Goal: Task Accomplishment & Management: Use online tool/utility

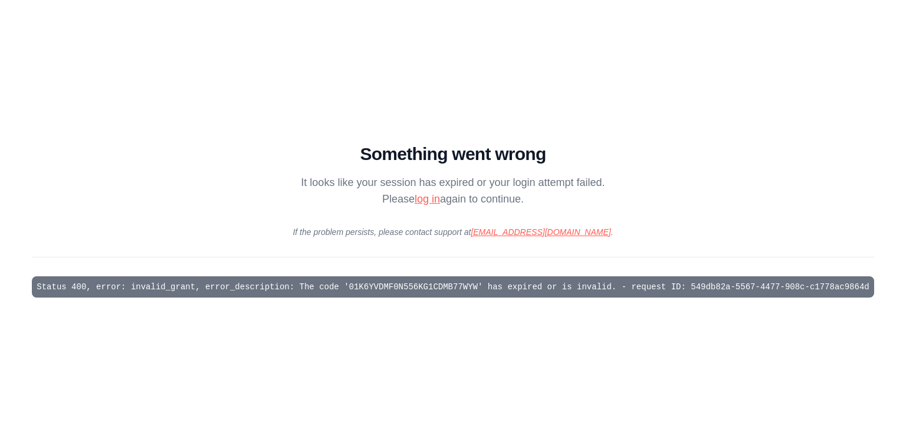
click at [425, 202] on link "log in" at bounding box center [427, 199] width 25 height 12
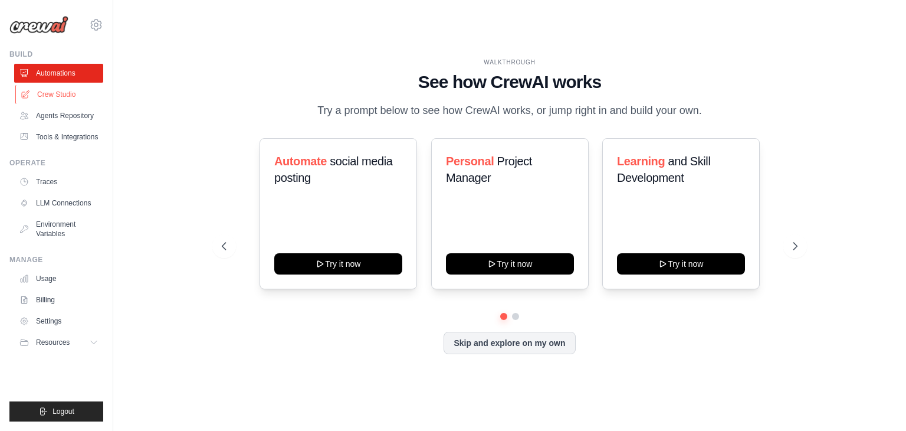
click at [66, 95] on link "Crew Studio" at bounding box center [59, 94] width 89 height 19
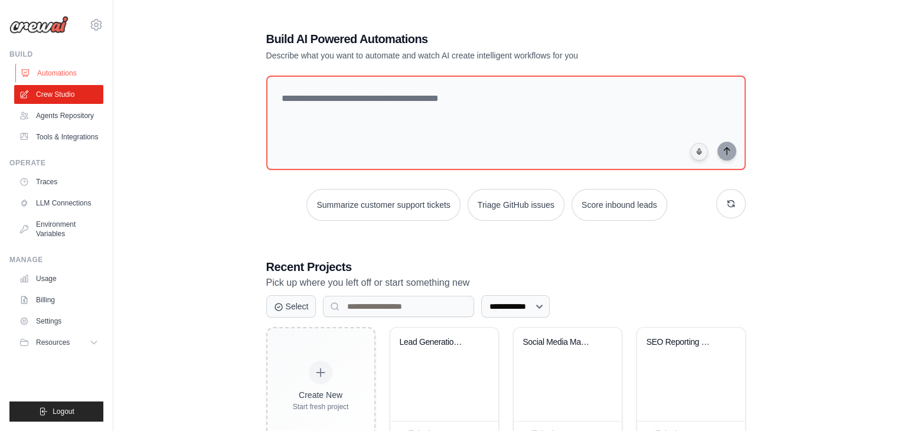
click at [68, 73] on link "Automations" at bounding box center [59, 73] width 89 height 19
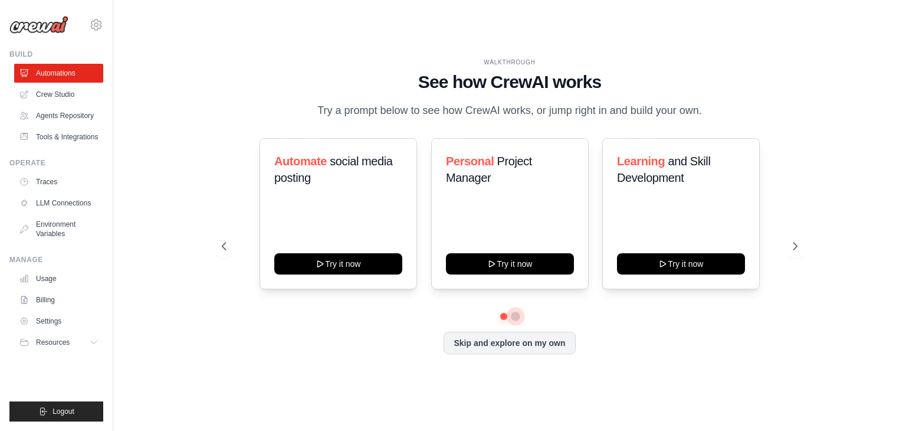
click at [515, 319] on button at bounding box center [515, 316] width 9 height 9
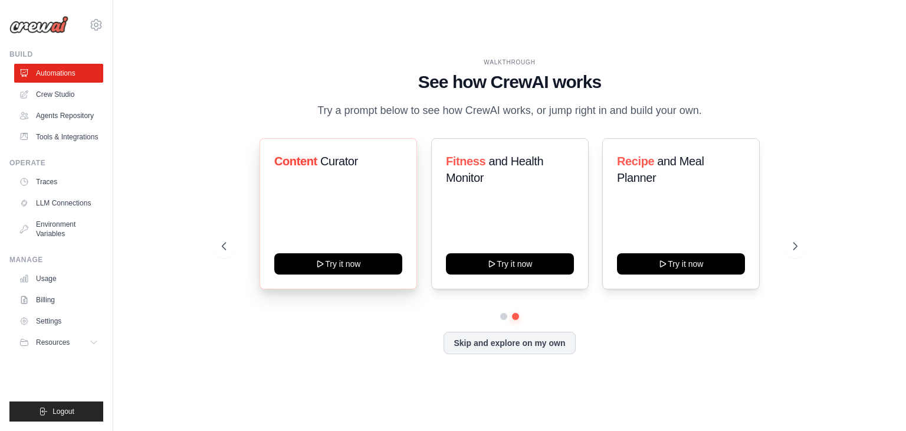
click at [339, 162] on span "Curator" at bounding box center [339, 161] width 38 height 13
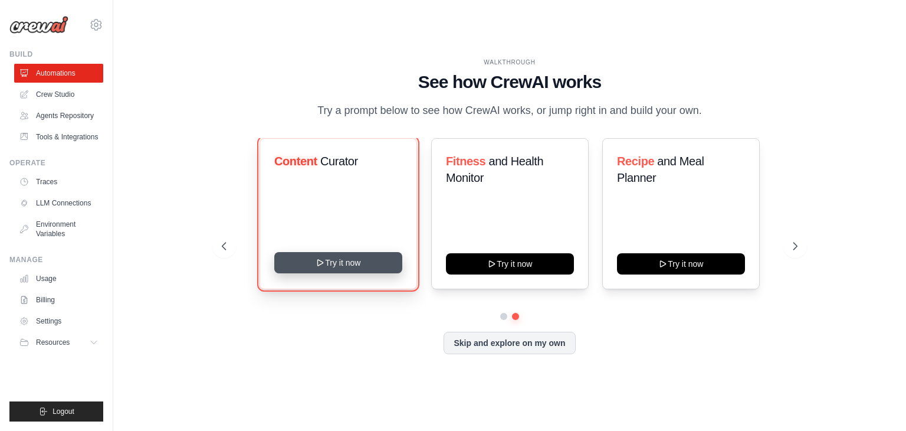
click at [347, 262] on button "Try it now" at bounding box center [338, 262] width 128 height 21
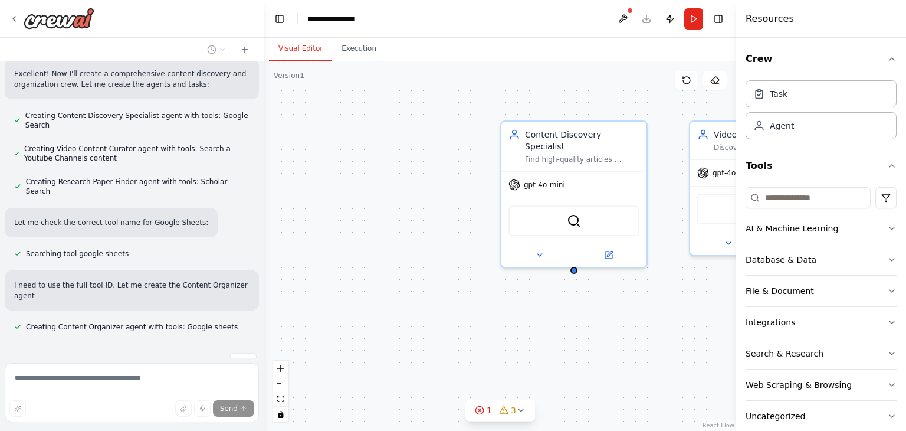
scroll to position [440, 0]
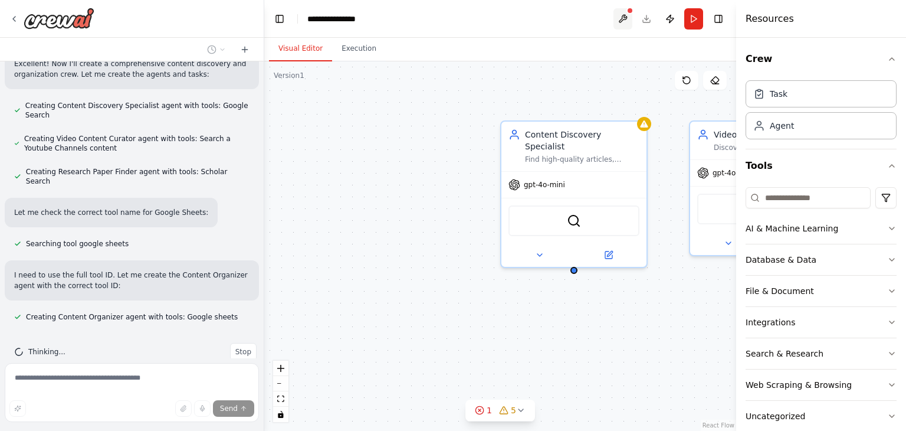
click at [622, 18] on button at bounding box center [623, 18] width 19 height 21
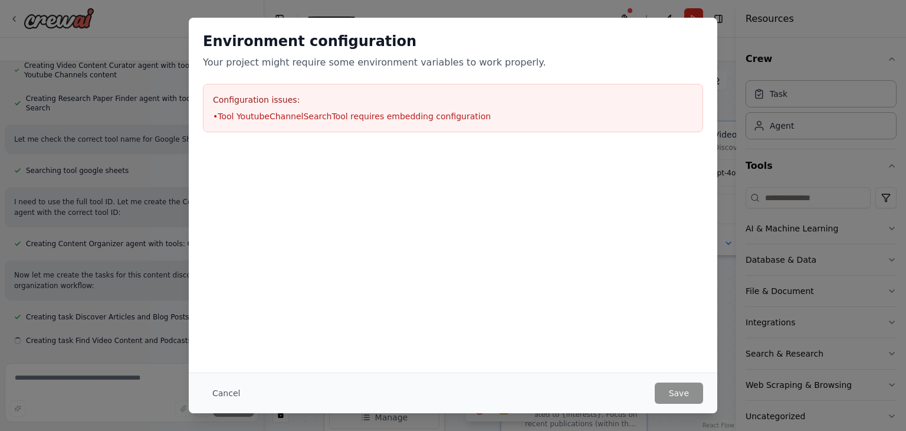
scroll to position [536, 0]
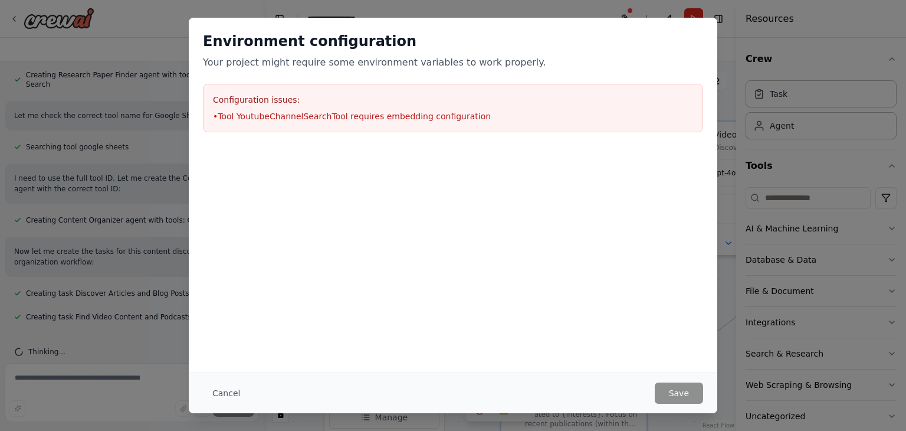
click at [231, 388] on button "Cancel" at bounding box center [226, 392] width 47 height 21
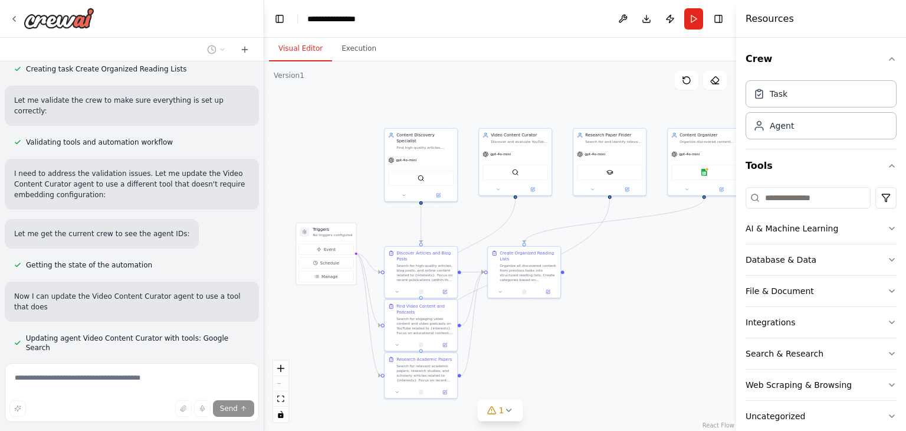
scroll to position [843, 0]
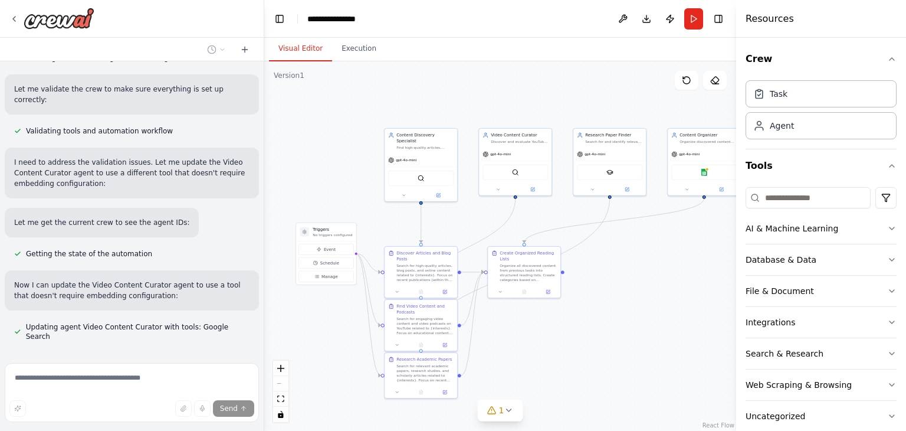
drag, startPoint x: 441, startPoint y: 120, endPoint x: 356, endPoint y: 109, distance: 85.6
click at [356, 109] on div ".deletable-edge-delete-btn { width: 20px; height: 20px; border: 0px solid #ffff…" at bounding box center [500, 245] width 472 height 369
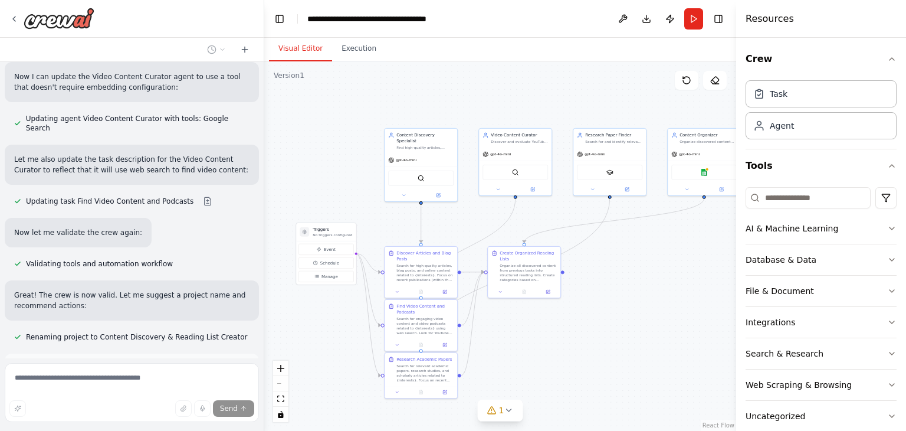
scroll to position [1147, 0]
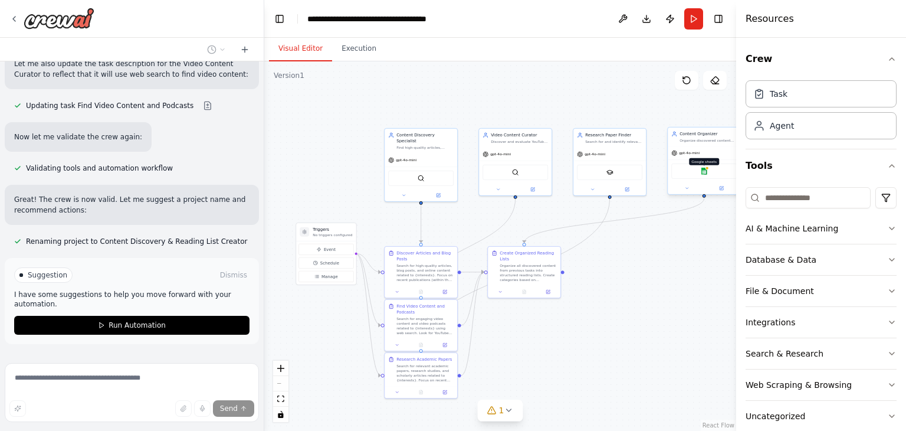
click at [702, 171] on img at bounding box center [704, 171] width 7 height 7
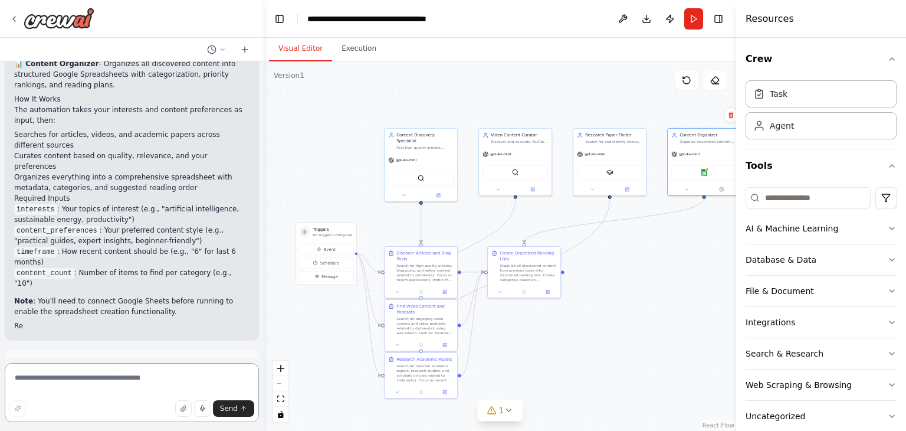
scroll to position [1511, 0]
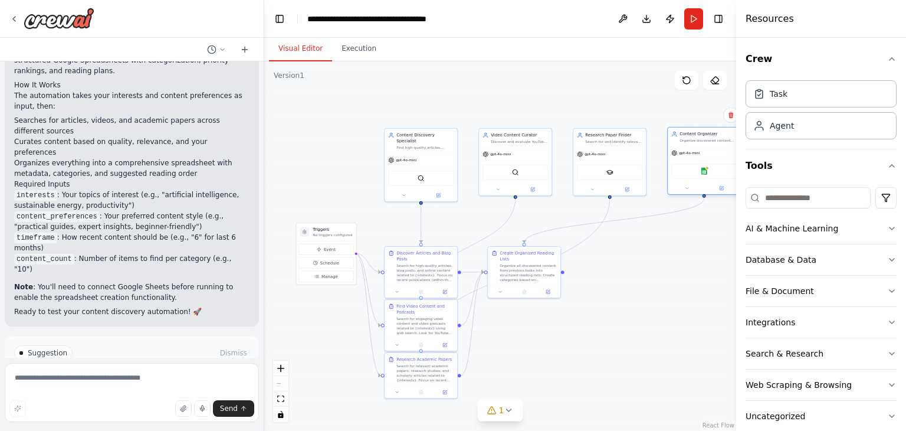
click at [704, 174] on div "Google sheets" at bounding box center [705, 170] width 66 height 15
click at [685, 194] on div "Content Organizer Organize discovered content into structured reading lists, ca…" at bounding box center [704, 161] width 74 height 68
click at [693, 188] on button at bounding box center [687, 188] width 34 height 7
click at [710, 294] on div "Google sheets Create, read, and update Google Sheets spreadsheets and manage wo…" at bounding box center [726, 289] width 105 height 19
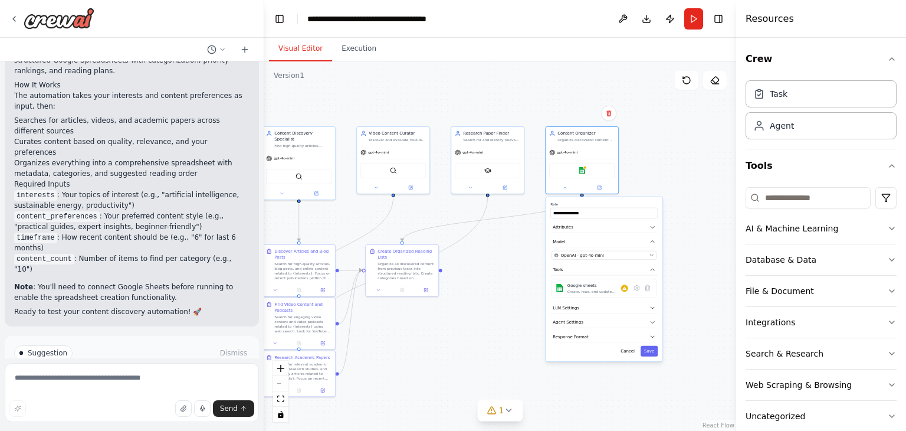
drag, startPoint x: 611, startPoint y: 112, endPoint x: 489, endPoint y: 110, distance: 122.2
click at [489, 110] on div ".deletable-edge-delete-btn { width: 20px; height: 20px; border: 0px solid #ffff…" at bounding box center [500, 245] width 472 height 369
click at [635, 289] on icon at bounding box center [637, 287] width 7 height 7
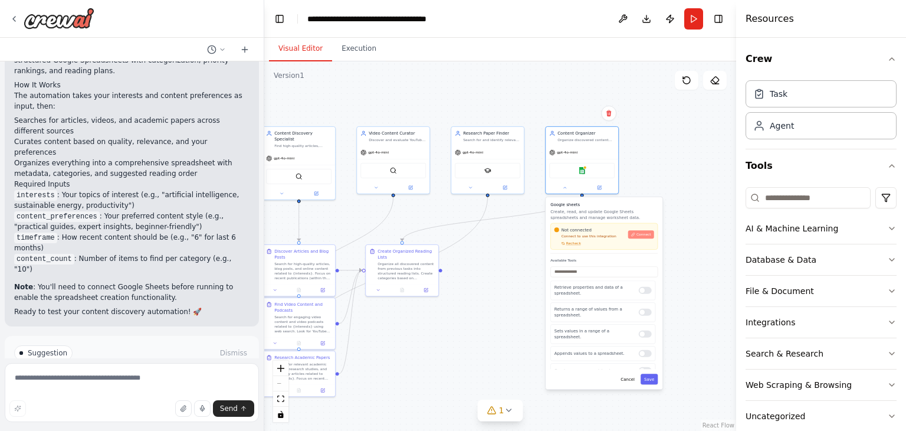
click at [644, 237] on button "Connect" at bounding box center [641, 234] width 26 height 8
click at [631, 385] on div "Google sheets Create, read, and update Google Sheets spreadsheets and manage wo…" at bounding box center [604, 293] width 117 height 192
click at [631, 379] on button "Cancel" at bounding box center [627, 379] width 21 height 11
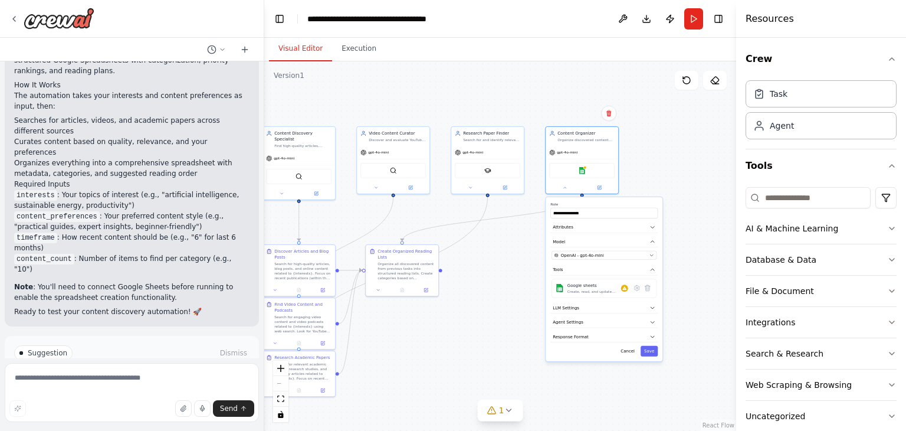
click at [500, 293] on div ".deletable-edge-delete-btn { width: 20px; height: 20px; border: 0px solid #ffff…" at bounding box center [500, 245] width 472 height 369
click at [647, 355] on button "Save" at bounding box center [648, 351] width 17 height 11
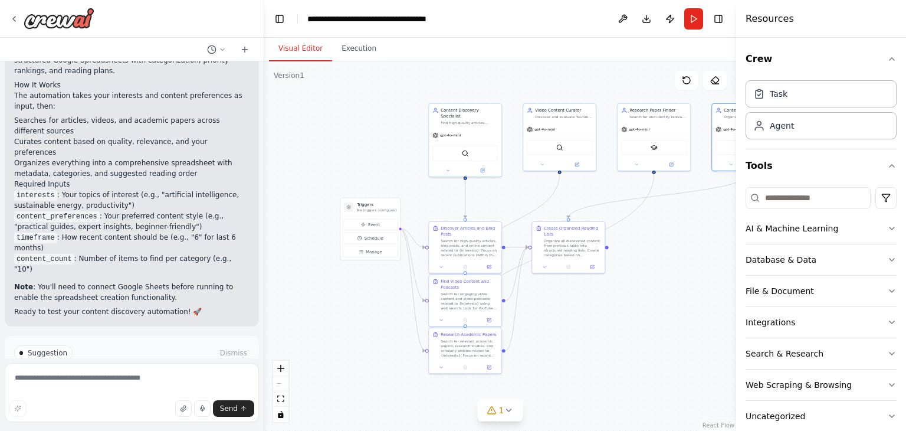
drag, startPoint x: 474, startPoint y: 340, endPoint x: 641, endPoint y: 317, distance: 168.6
click at [641, 317] on div ".deletable-edge-delete-btn { width: 20px; height: 20px; border: 0px solid #ffff…" at bounding box center [500, 245] width 472 height 369
click at [693, 17] on button "Run" at bounding box center [694, 18] width 19 height 21
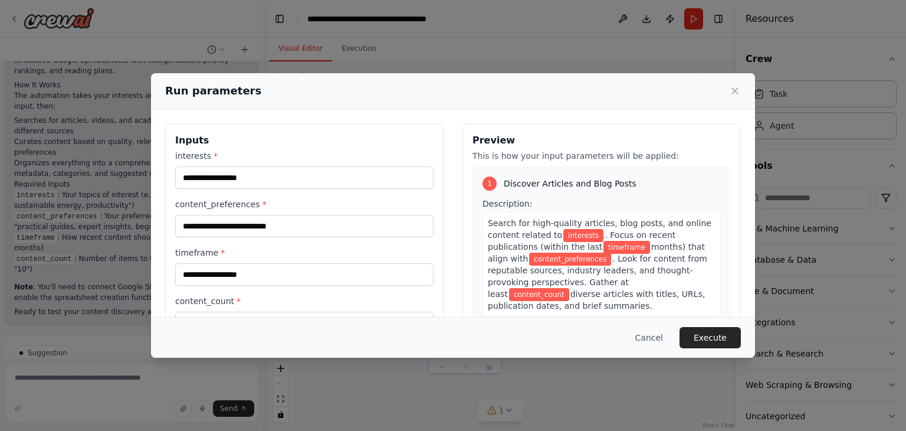
scroll to position [100, 0]
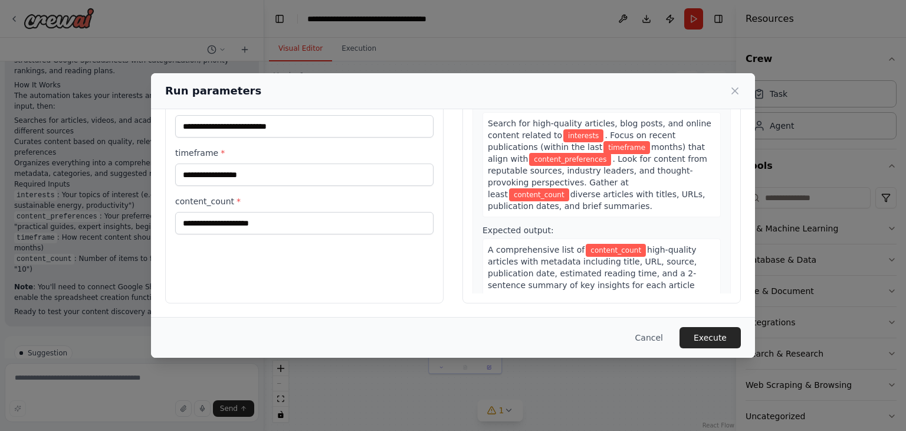
click at [734, 86] on icon at bounding box center [735, 91] width 12 height 12
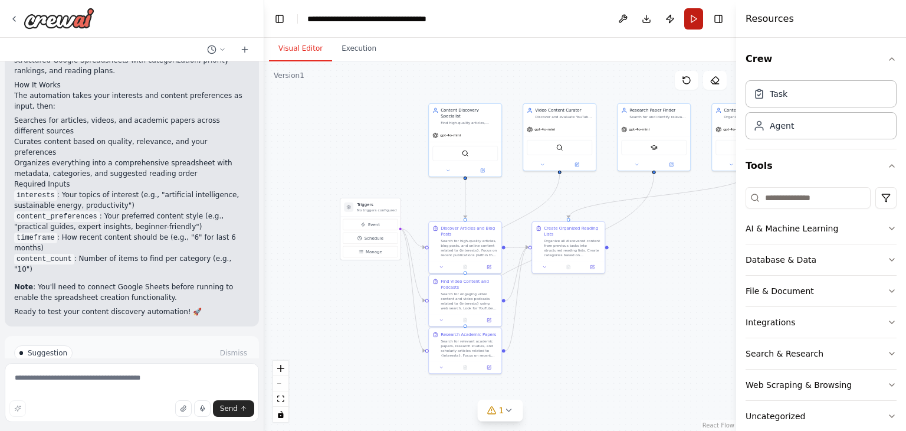
click at [701, 25] on button "Run" at bounding box center [694, 18] width 19 height 21
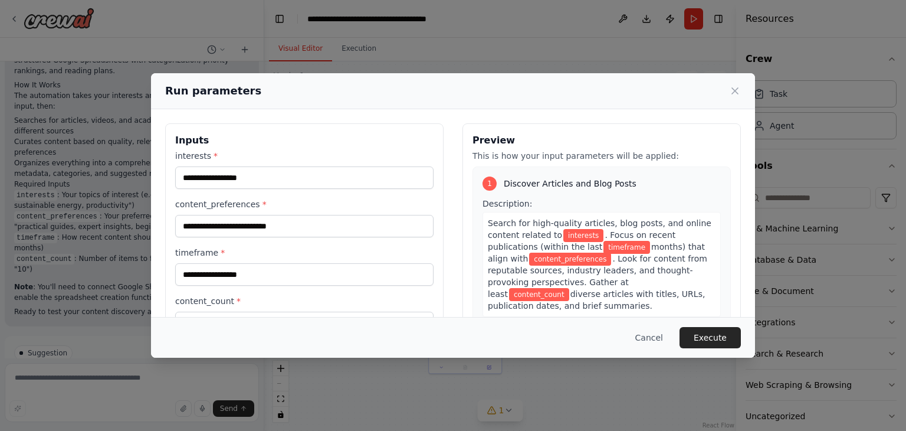
drag, startPoint x: 366, startPoint y: 83, endPoint x: 486, endPoint y: 80, distance: 120.4
click at [486, 80] on div "Run parameters" at bounding box center [453, 91] width 604 height 36
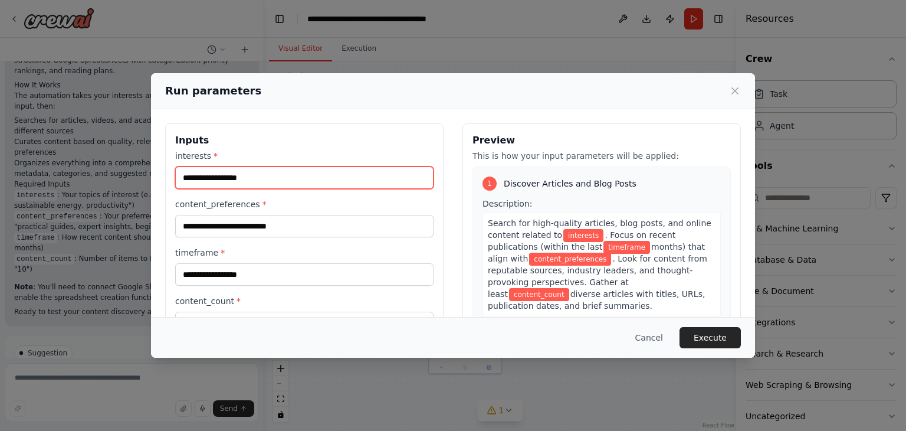
click at [290, 185] on input "interests *" at bounding box center [304, 177] width 258 height 22
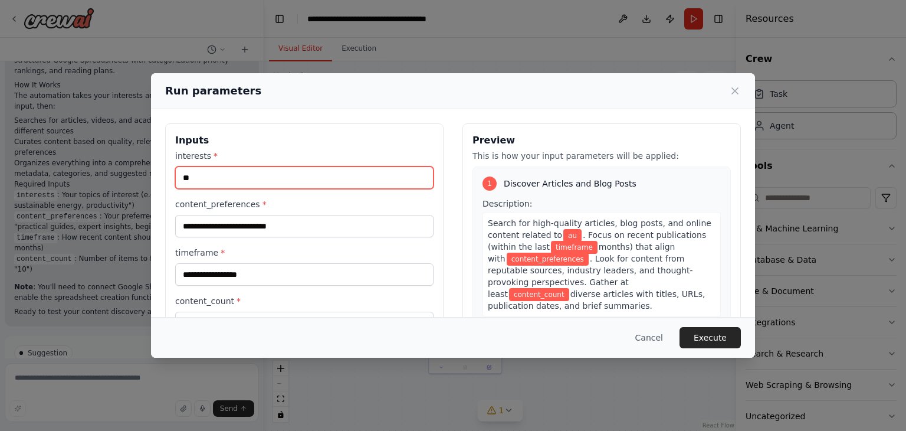
type input "*"
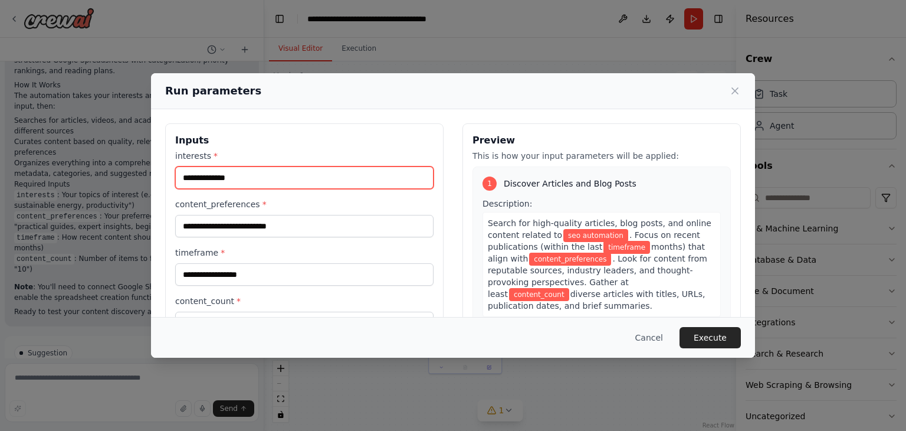
type input "**********"
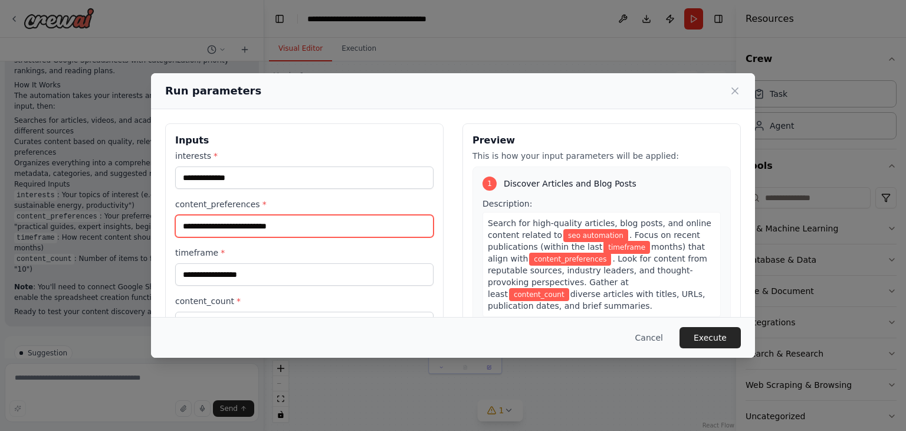
click at [267, 230] on input "content_preferences *" at bounding box center [304, 226] width 258 height 22
type input "**********"
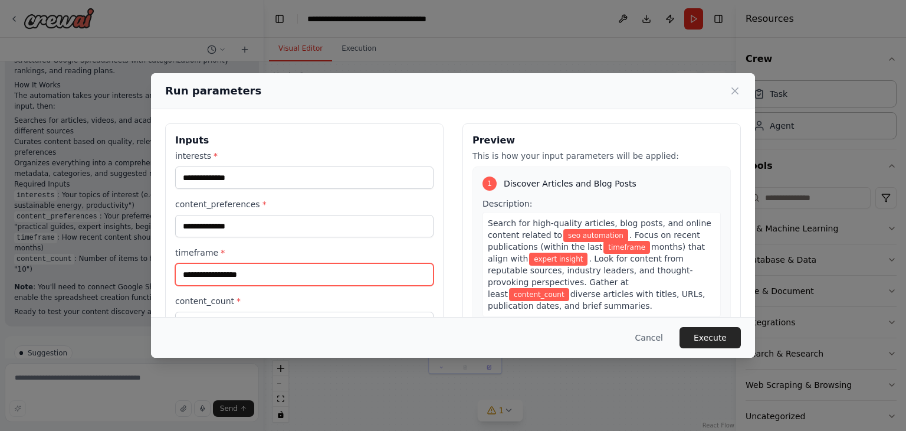
click at [254, 271] on input "timeframe *" at bounding box center [304, 274] width 258 height 22
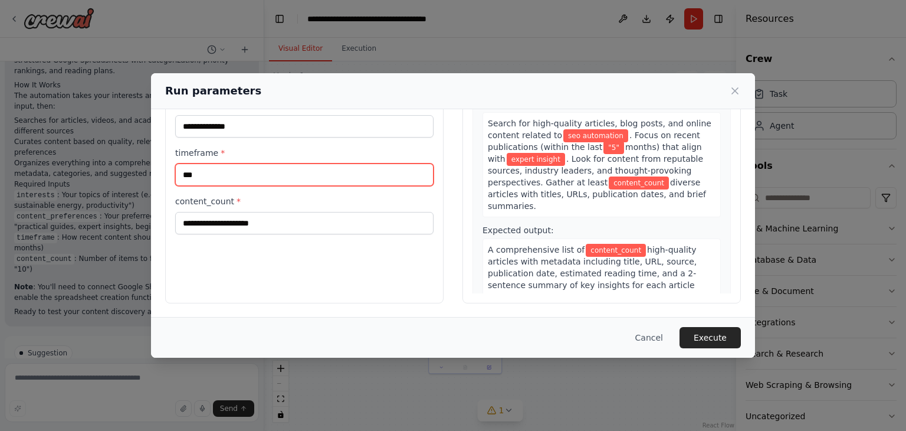
type input "***"
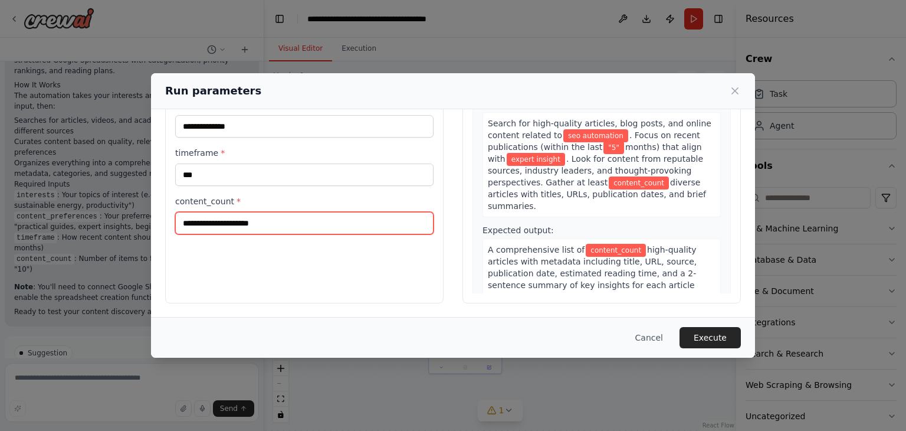
click at [231, 223] on input "content_count *" at bounding box center [304, 223] width 258 height 22
type input "*"
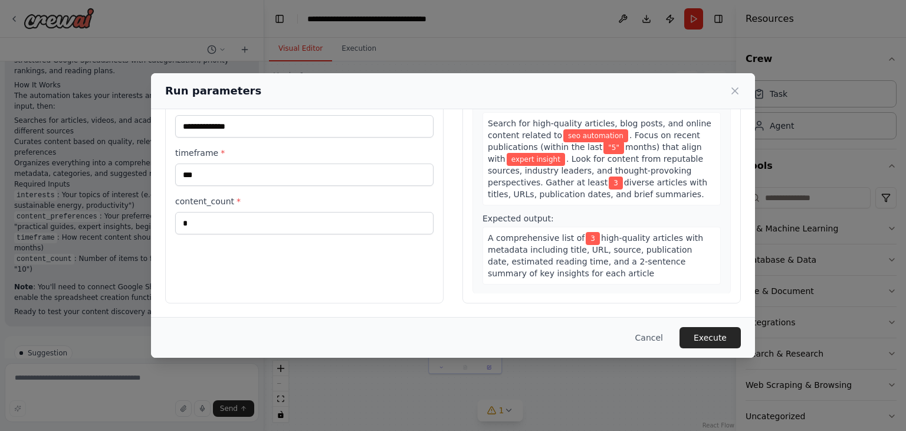
click at [719, 338] on button "Execute" at bounding box center [710, 337] width 61 height 21
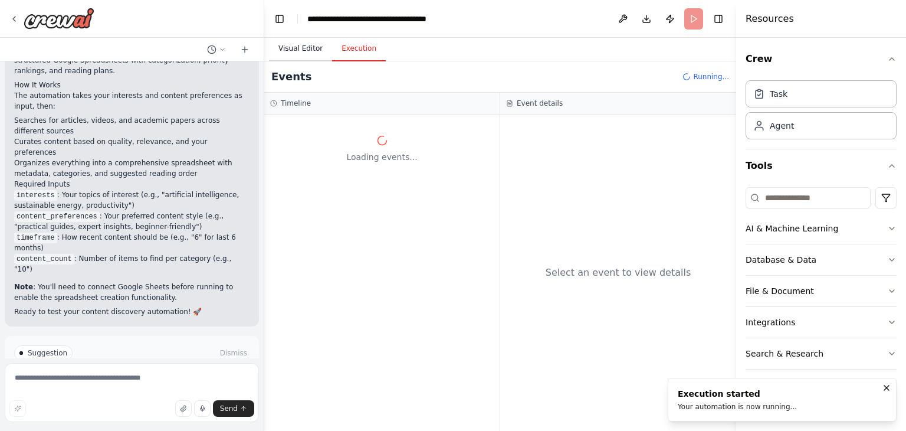
click at [287, 56] on button "Visual Editor" at bounding box center [300, 49] width 63 height 25
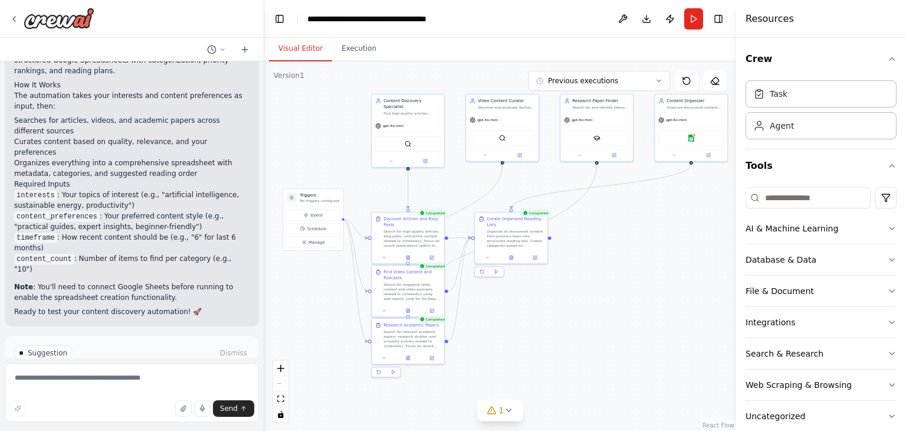
drag, startPoint x: 699, startPoint y: 315, endPoint x: 647, endPoint y: 304, distance: 53.0
click at [647, 304] on div ".deletable-edge-delete-btn { width: 20px; height: 20px; border: 0px solid #ffff…" at bounding box center [500, 245] width 472 height 369
click at [407, 258] on icon at bounding box center [408, 256] width 3 height 4
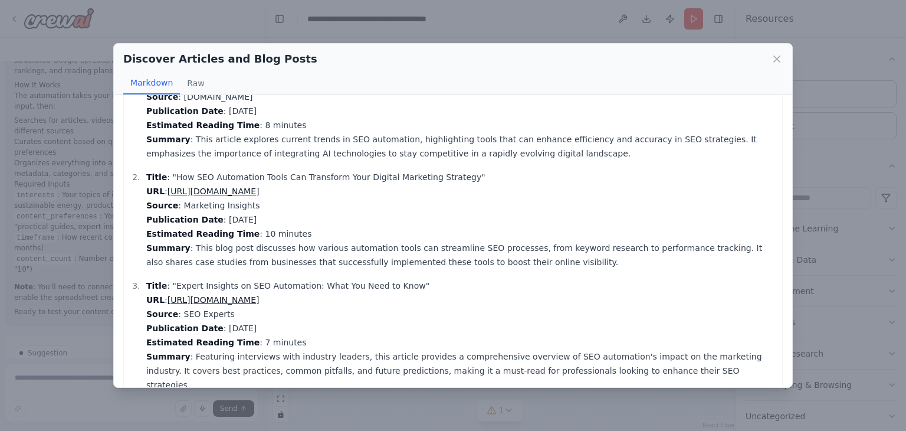
scroll to position [74, 0]
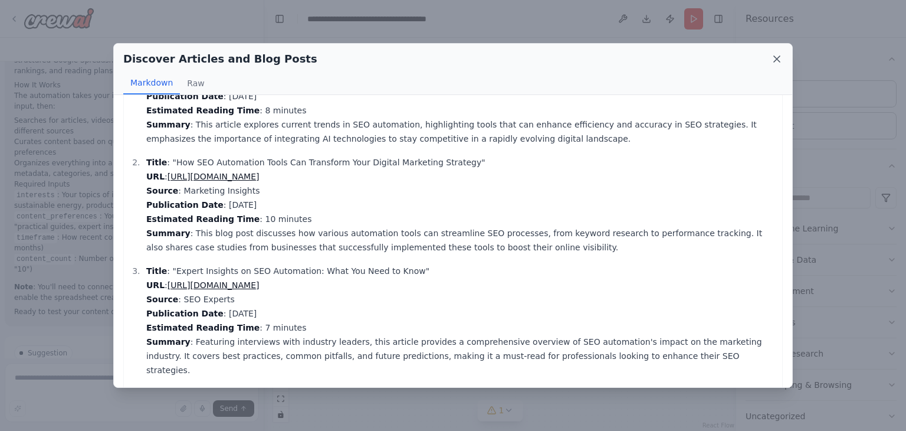
click at [782, 60] on icon at bounding box center [777, 59] width 12 height 12
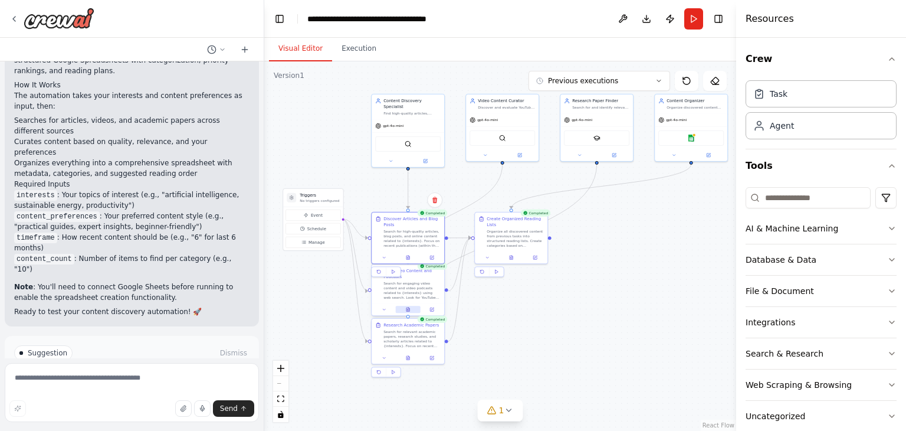
click at [404, 311] on button at bounding box center [408, 309] width 25 height 7
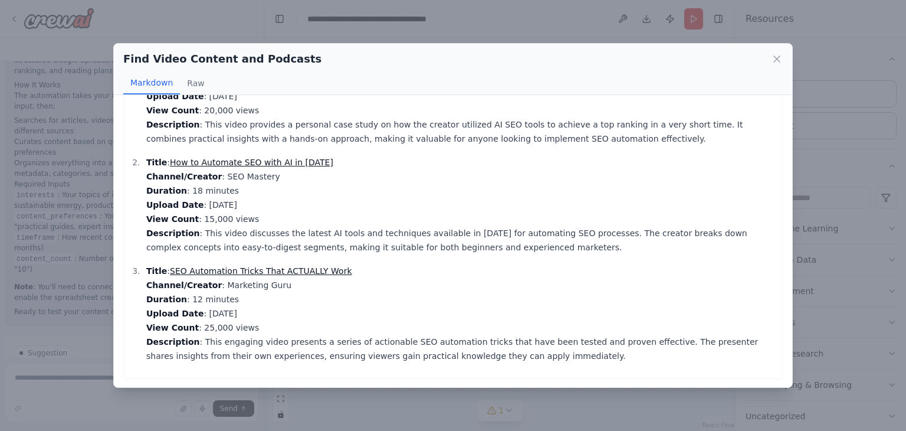
scroll to position [0, 0]
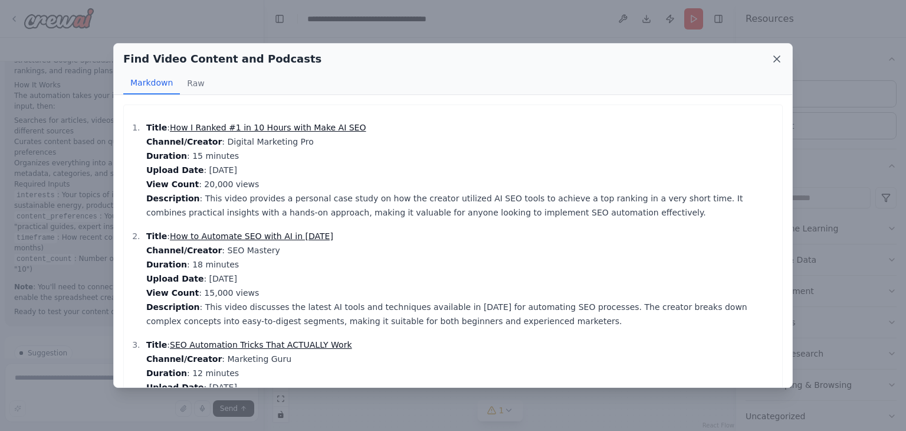
click at [773, 57] on icon at bounding box center [777, 59] width 12 height 12
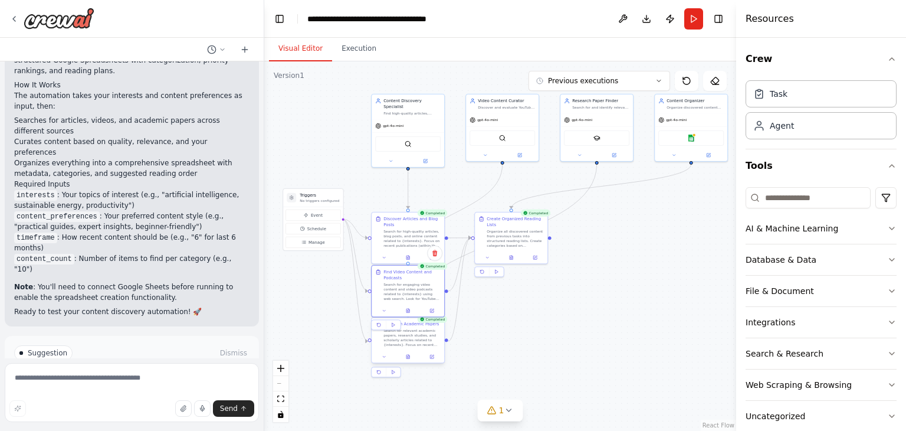
click at [413, 361] on div at bounding box center [408, 357] width 73 height 12
click at [407, 362] on div "Research Academic Papers Search for relevant academic papers, research studies,…" at bounding box center [408, 340] width 74 height 47
click at [407, 355] on icon at bounding box center [408, 357] width 3 height 4
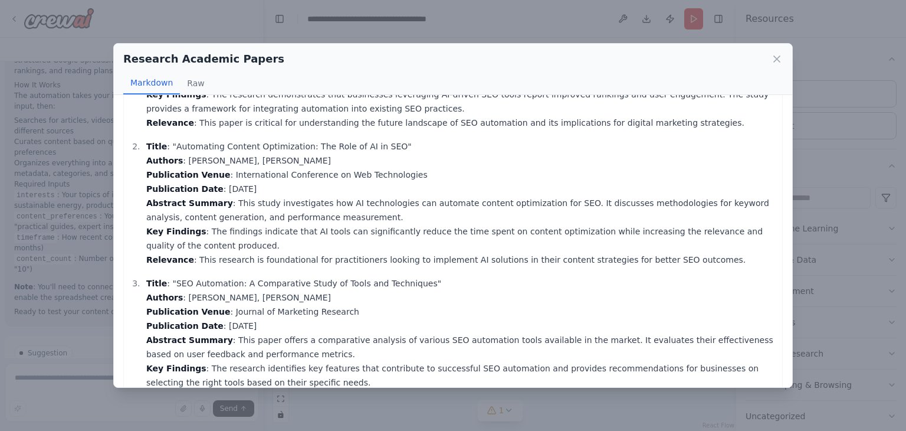
scroll to position [173, 0]
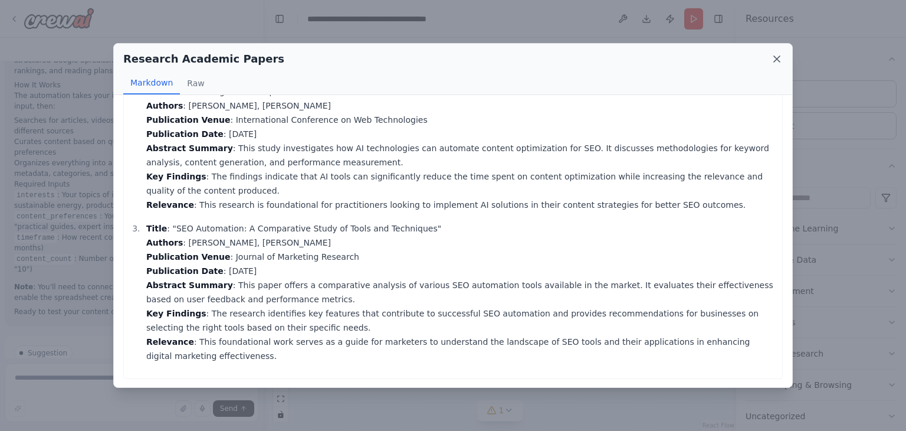
click at [777, 64] on icon at bounding box center [777, 59] width 12 height 12
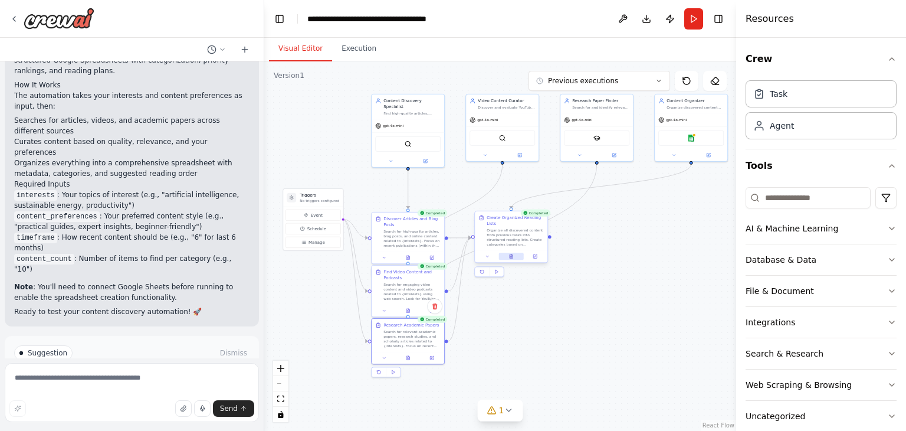
click at [513, 256] on icon at bounding box center [512, 254] width 1 height 1
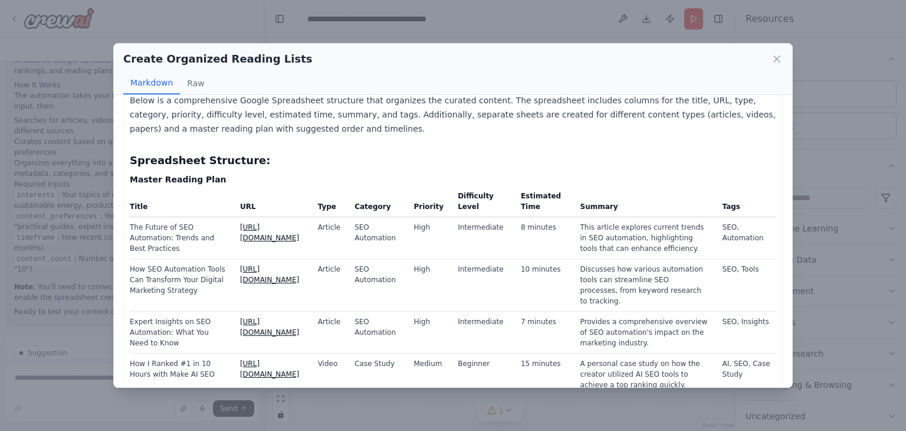
scroll to position [0, 0]
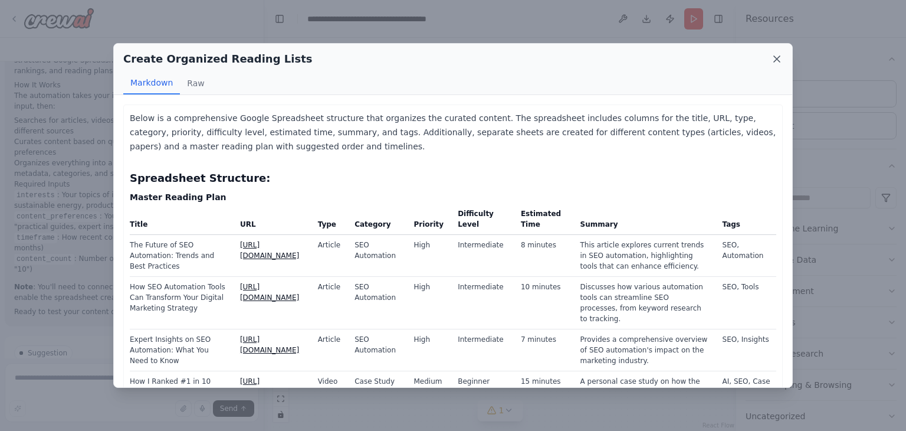
click at [775, 53] on icon at bounding box center [777, 59] width 12 height 12
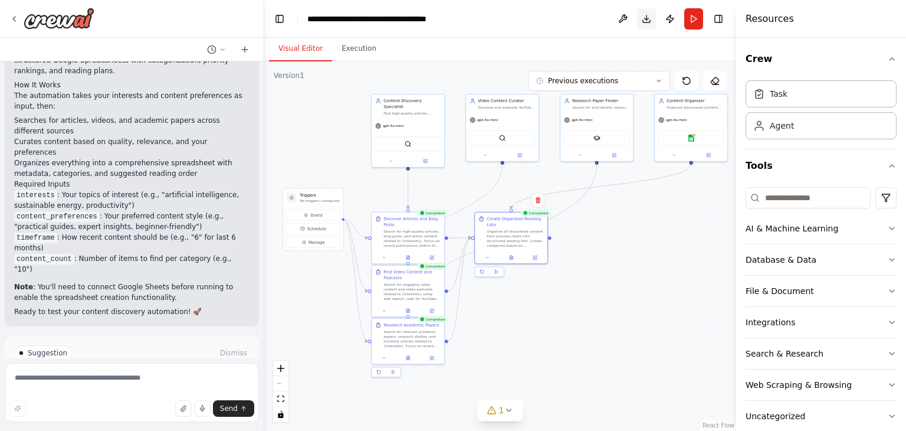
click at [645, 20] on button "Download" at bounding box center [646, 18] width 19 height 21
click at [618, 57] on div "Visual Editor Execution" at bounding box center [500, 50] width 472 height 24
click at [15, 15] on icon at bounding box center [13, 18] width 9 height 9
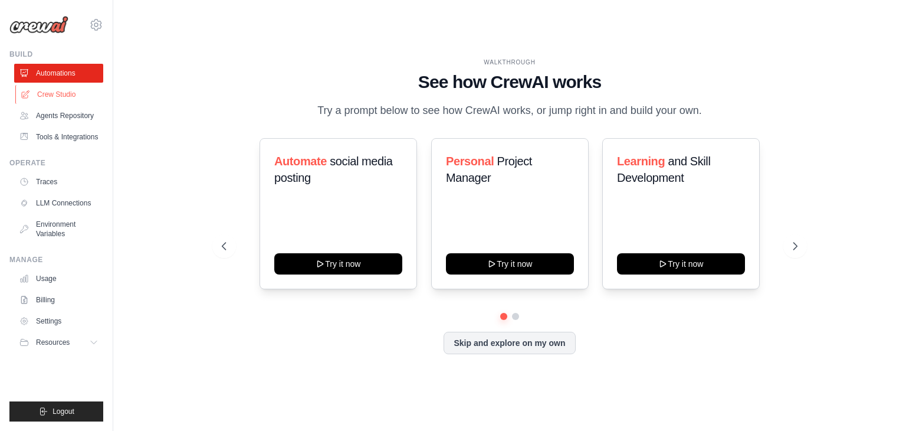
click at [50, 93] on link "Crew Studio" at bounding box center [59, 94] width 89 height 19
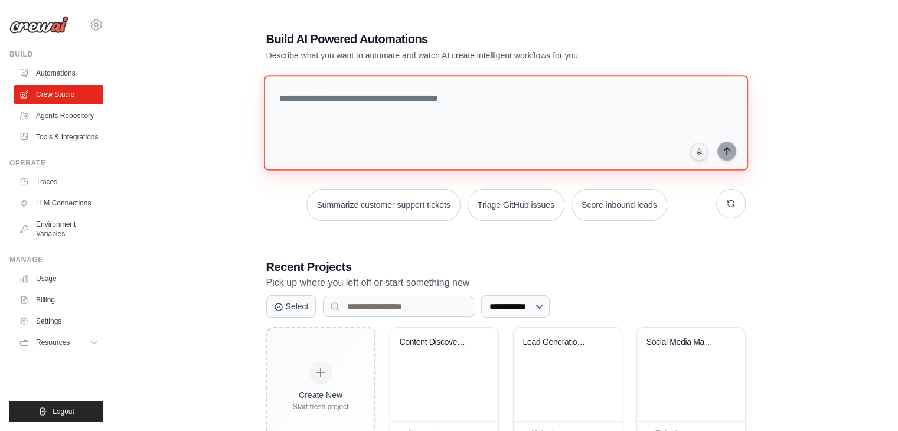
click at [381, 113] on textarea at bounding box center [505, 123] width 484 height 96
